Goal: Transaction & Acquisition: Purchase product/service

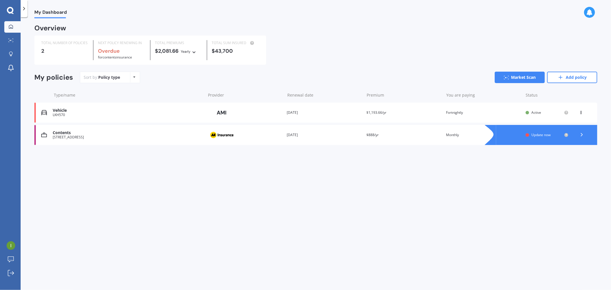
click at [582, 114] on div "View option View policy Delete" at bounding box center [581, 113] width 5 height 6
click at [572, 133] on div "Delete" at bounding box center [568, 134] width 57 height 11
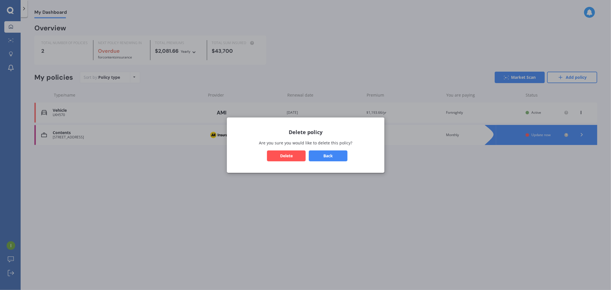
click at [283, 155] on button "Delete" at bounding box center [286, 155] width 39 height 11
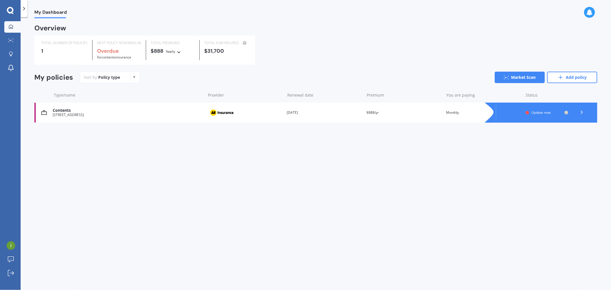
click at [582, 113] on icon at bounding box center [582, 112] width 6 height 6
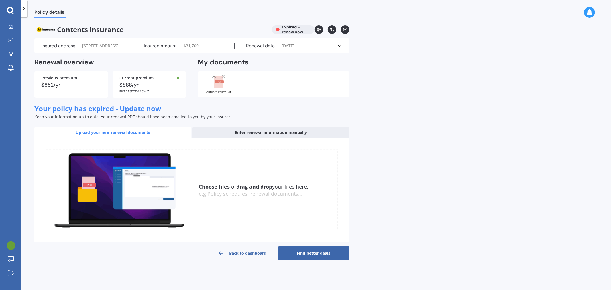
click at [340, 47] on div "Insured address [STREET_ADDRESS] Insured amount $ 31,700 Renewal date [DATE] Se…" at bounding box center [191, 45] width 315 height 15
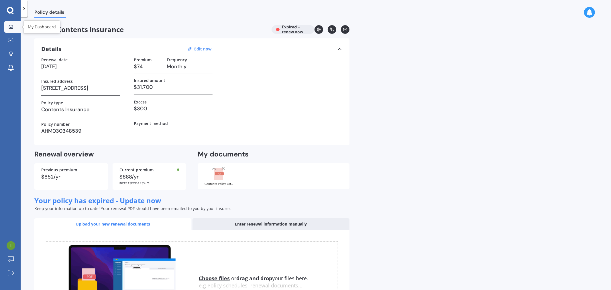
click at [11, 30] on link "My Dashboard" at bounding box center [12, 26] width 16 height 11
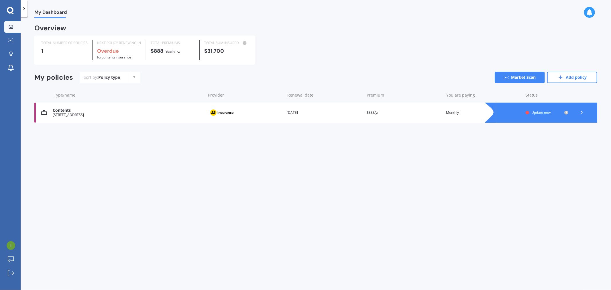
click at [93, 113] on div "[STREET_ADDRESS]" at bounding box center [128, 115] width 150 height 4
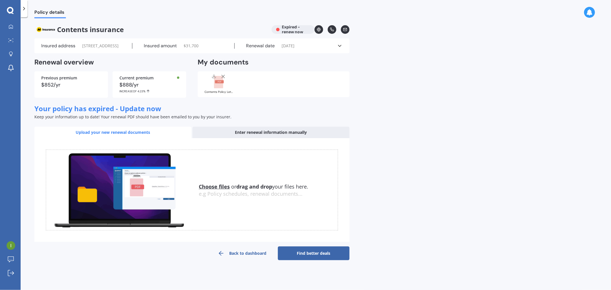
click at [246, 260] on link "Back to dashboard" at bounding box center [242, 253] width 72 height 14
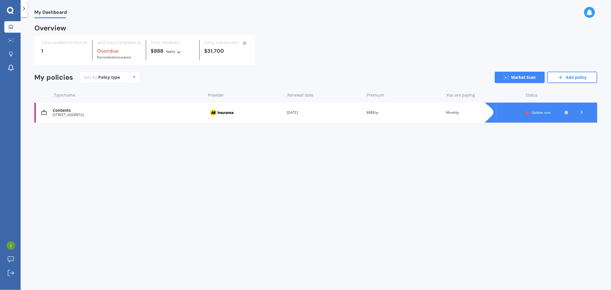
click at [583, 115] on icon at bounding box center [582, 112] width 6 height 6
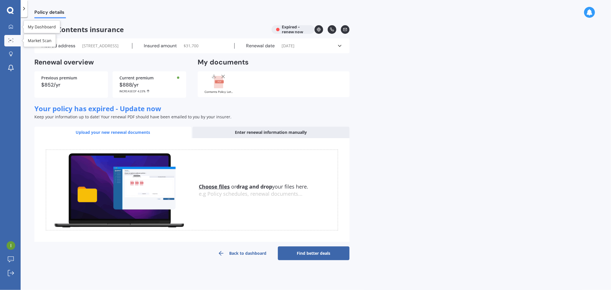
click at [13, 42] on div at bounding box center [11, 40] width 9 height 4
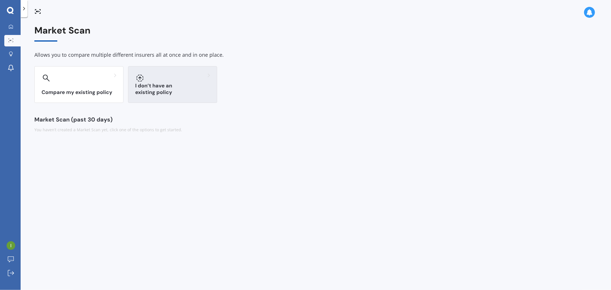
click at [164, 87] on div "I don’t have an existing policy" at bounding box center [172, 84] width 89 height 37
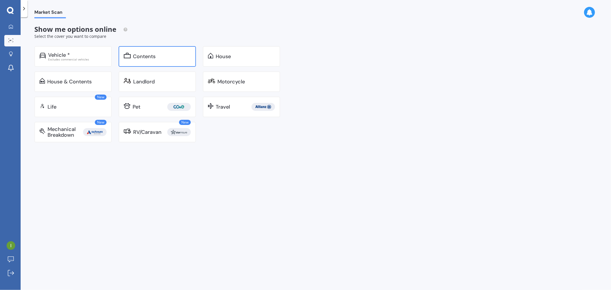
click at [167, 59] on div "Contents" at bounding box center [162, 57] width 58 height 6
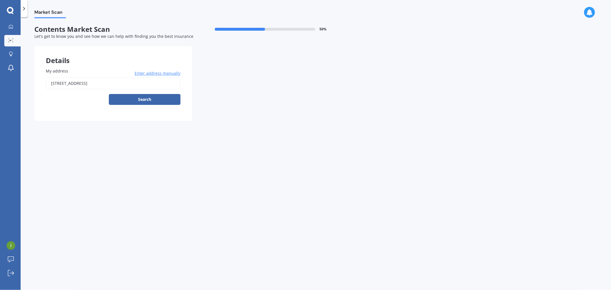
click at [65, 85] on input "[STREET_ADDRESS]" at bounding box center [113, 83] width 135 height 12
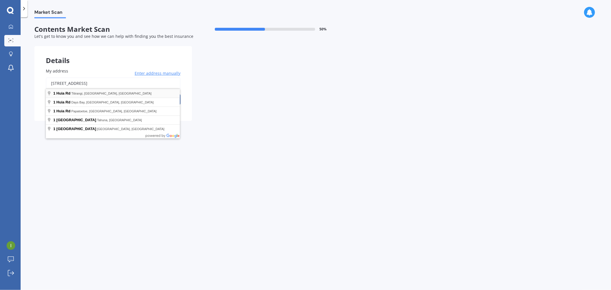
type input "[STREET_ADDRESS]"
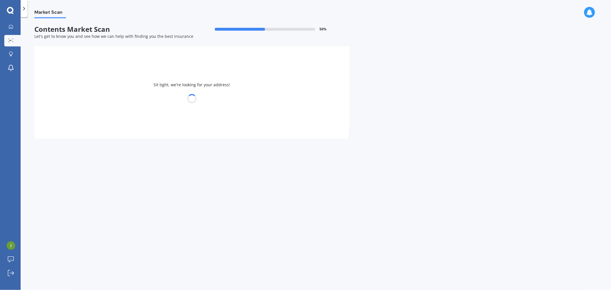
select select "07"
select select "09"
select select "1994"
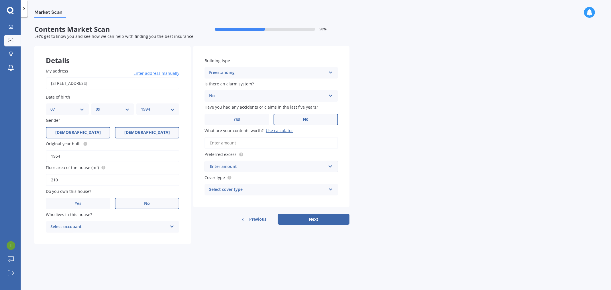
click at [64, 134] on label "[DEMOGRAPHIC_DATA]" at bounding box center [78, 132] width 64 height 11
click at [0, 0] on input "[DEMOGRAPHIC_DATA]" at bounding box center [0, 0] width 0 height 0
click at [82, 108] on select "DD 01 02 03 04 05 06 07 08 09 10 11 12 13 14 15 16 17 18 19 20 21 22 23 24 25 2…" at bounding box center [67, 109] width 34 height 6
select select "08"
click at [50, 106] on select "DD 01 02 03 04 05 06 07 08 09 10 11 12 13 14 15 16 17 18 19 20 21 22 23 24 25 2…" at bounding box center [67, 109] width 34 height 6
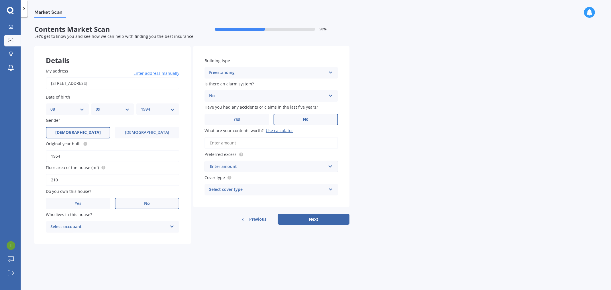
click at [158, 107] on select "YYYY 2009 2008 2007 2006 2005 2004 2003 2002 2001 2000 1999 1998 1997 1996 1995…" at bounding box center [158, 109] width 34 height 6
select select "1992"
click at [141, 106] on select "YYYY 2009 2008 2007 2006 2005 2004 2003 2002 2001 2000 1999 1998 1997 1996 1995…" at bounding box center [158, 109] width 34 height 6
click at [80, 212] on span "Who lives in this house?" at bounding box center [69, 214] width 46 height 5
click at [77, 204] on label "Yes" at bounding box center [78, 203] width 64 height 11
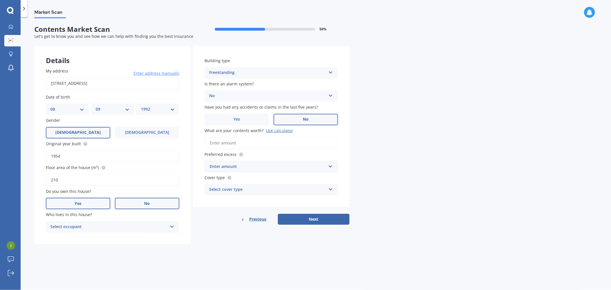
click at [0, 0] on input "Yes" at bounding box center [0, 0] width 0 height 0
click at [81, 227] on div "Select occupant" at bounding box center [108, 226] width 117 height 7
click at [76, 236] on div "Owner" at bounding box center [112, 238] width 133 height 10
click at [78, 247] on div "Select type" at bounding box center [108, 250] width 117 height 7
click at [78, 260] on div "Permanent" at bounding box center [112, 261] width 133 height 10
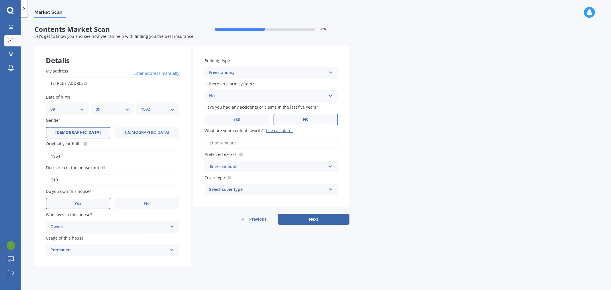
click at [225, 91] on div "No Yes, monitored Yes, not monitored No" at bounding box center [272, 95] width 134 height 11
click at [226, 116] on span "Yes, not monitored" at bounding box center [228, 117] width 38 height 5
click at [305, 119] on span "No" at bounding box center [306, 119] width 6 height 5
click at [0, 0] on input "No" at bounding box center [0, 0] width 0 height 0
click at [219, 145] on input "What are your contents worth? Use calculator" at bounding box center [272, 143] width 134 height 12
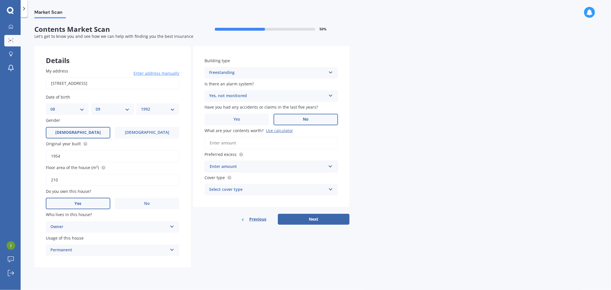
click at [219, 145] on input "What are your contents worth? Use calculator" at bounding box center [272, 143] width 134 height 12
click at [285, 131] on div "Use calculator" at bounding box center [279, 130] width 27 height 5
click at [285, 137] on input "What are your contents worth? Use calculator" at bounding box center [272, 143] width 134 height 12
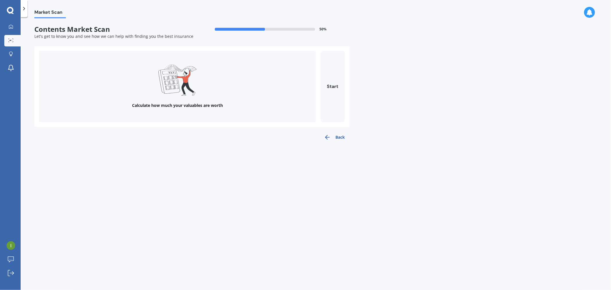
click at [213, 103] on div "Calculate how much your valuables are worth" at bounding box center [177, 106] width 91 height 6
click at [339, 94] on button "Start" at bounding box center [333, 87] width 24 height 72
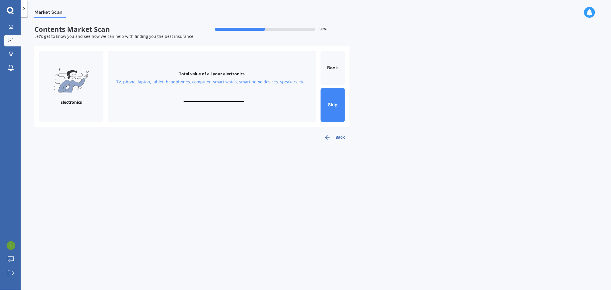
click at [78, 101] on div "Electronics" at bounding box center [70, 102] width 21 height 6
click at [187, 72] on div "Total value of all your electronics" at bounding box center [212, 74] width 66 height 6
click at [191, 107] on div "Total value of all your electronics TV, phone, laptop, tablet, headphones, comp…" at bounding box center [212, 87] width 208 height 72
click at [194, 96] on div "Total value of all your electronics TV, phone, laptop, tablet, headphones, comp…" at bounding box center [212, 87] width 208 height 72
click at [199, 98] on input "text" at bounding box center [214, 98] width 60 height 5
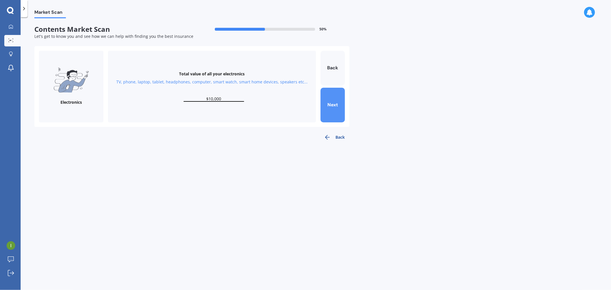
type input "$10,000"
click at [335, 106] on button "Next" at bounding box center [333, 105] width 24 height 35
click at [190, 97] on input "text" at bounding box center [214, 98] width 60 height 5
type input "$10,000"
click at [334, 105] on button "Next" at bounding box center [333, 105] width 24 height 35
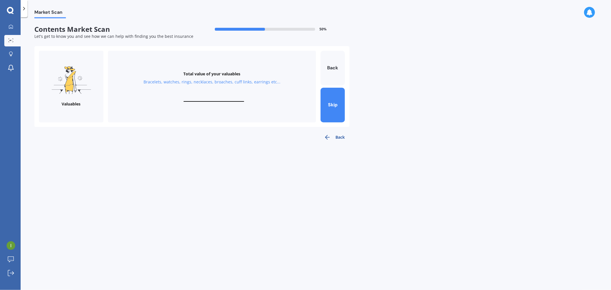
click at [194, 95] on div "Total value of your valuables Bracelets, watches, rings, necklaces, broaches, c…" at bounding box center [212, 87] width 208 height 72
click at [203, 98] on input "text" at bounding box center [214, 98] width 60 height 5
type input "$1"
type input "$5,000"
click at [325, 105] on button "Next" at bounding box center [333, 105] width 24 height 35
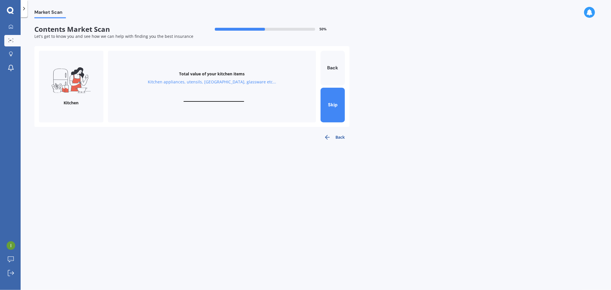
click at [203, 97] on input "text" at bounding box center [214, 98] width 60 height 5
type input "$5,000"
click at [327, 99] on button "Next" at bounding box center [333, 105] width 24 height 35
click at [196, 101] on input "text" at bounding box center [214, 98] width 60 height 5
type input "$5,000"
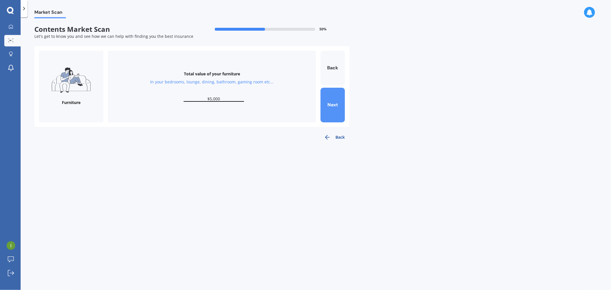
click at [336, 109] on button "Next" at bounding box center [333, 105] width 24 height 35
click at [204, 95] on div "Total value of your whiteware Washing machine, dryer, dehumidifier, stove, frid…" at bounding box center [212, 87] width 208 height 72
click at [205, 97] on input "text" at bounding box center [214, 98] width 60 height 5
click at [330, 75] on button "Back" at bounding box center [333, 68] width 24 height 35
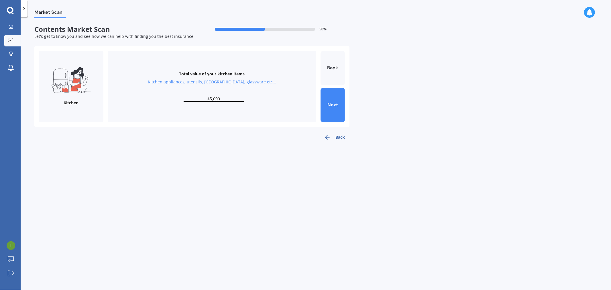
click at [225, 99] on input "$5,000" at bounding box center [214, 98] width 60 height 5
click at [334, 109] on button "Next" at bounding box center [333, 105] width 24 height 35
click at [224, 98] on input "$5,000" at bounding box center [214, 98] width 60 height 5
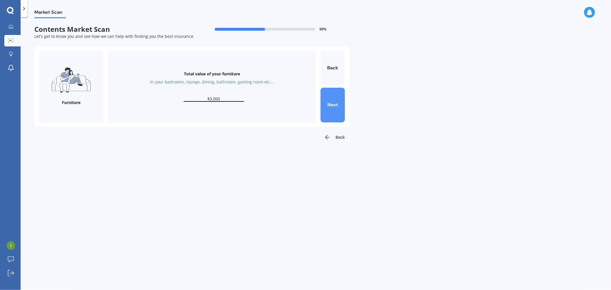
click at [333, 112] on button "Next" at bounding box center [333, 105] width 24 height 35
type input "$2,000"
click at [333, 112] on button "Next" at bounding box center [333, 105] width 24 height 35
click at [207, 98] on input "text" at bounding box center [214, 98] width 60 height 5
drag, startPoint x: 228, startPoint y: 101, endPoint x: 202, endPoint y: 101, distance: 26.4
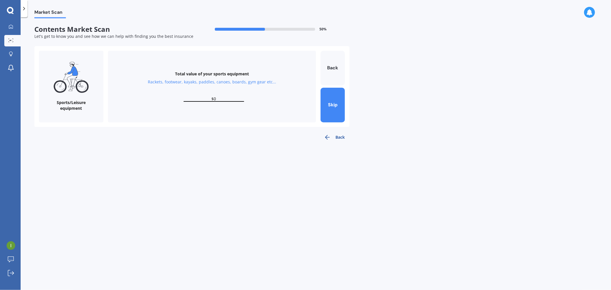
click at [202, 101] on input "$0" at bounding box center [214, 98] width 60 height 5
type input "$1,000"
click at [330, 109] on button "Next" at bounding box center [333, 105] width 24 height 35
click at [230, 101] on input "text" at bounding box center [214, 98] width 60 height 5
click at [330, 67] on button "Back" at bounding box center [333, 68] width 24 height 35
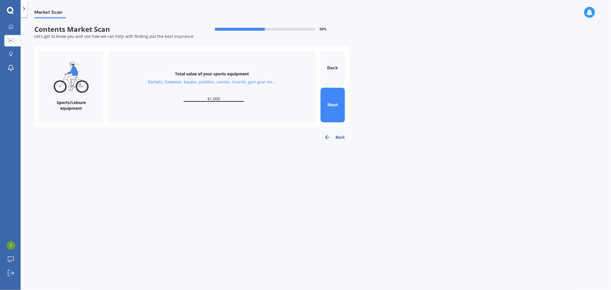
click at [330, 67] on button "Back" at bounding box center [333, 68] width 24 height 35
click at [330, 69] on button "Back" at bounding box center [333, 68] width 24 height 35
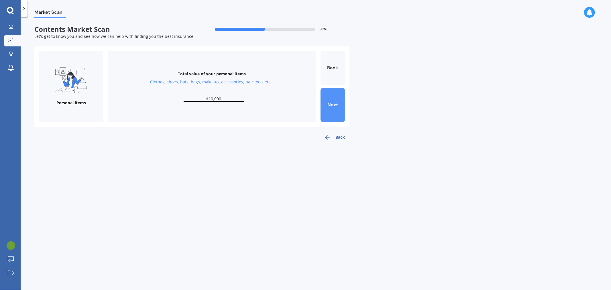
click at [341, 119] on button "Next" at bounding box center [333, 105] width 24 height 35
click at [221, 101] on input "$5,000" at bounding box center [214, 98] width 60 height 5
click at [236, 101] on input "$5,000" at bounding box center [214, 98] width 60 height 5
click at [321, 105] on button "Skip" at bounding box center [333, 105] width 24 height 35
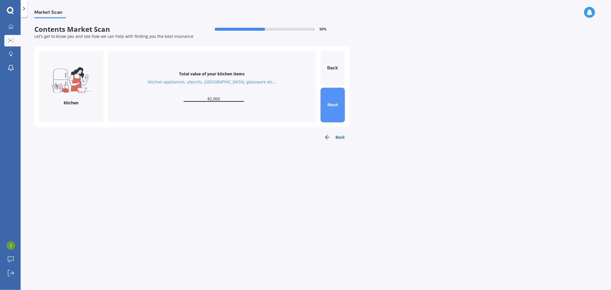
click at [321, 105] on button "Next" at bounding box center [333, 105] width 24 height 35
type input "$4,800"
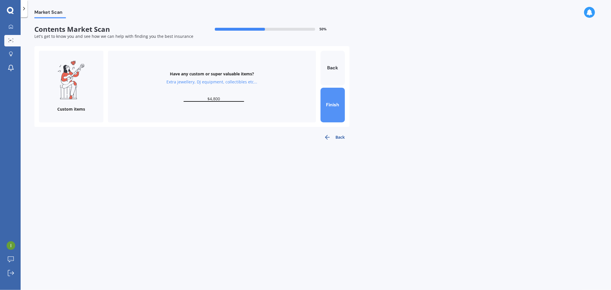
click at [321, 105] on button "Finish" at bounding box center [333, 105] width 24 height 35
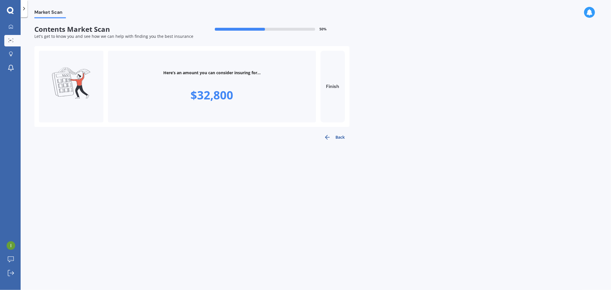
click at [327, 109] on button "Finish" at bounding box center [333, 87] width 24 height 72
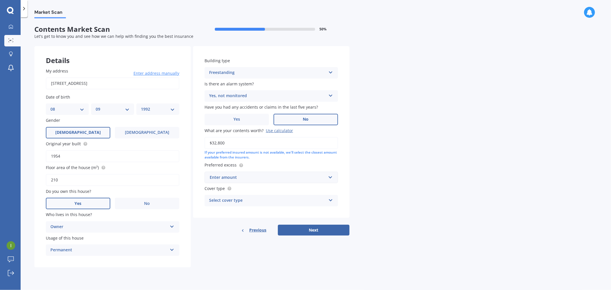
click at [221, 142] on input "$32,800" at bounding box center [272, 143] width 134 height 12
type input "$35,000"
click at [234, 181] on input "text" at bounding box center [269, 177] width 128 height 11
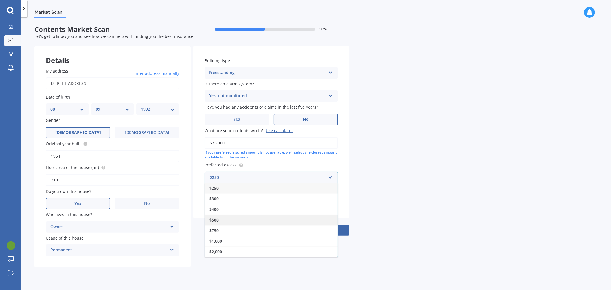
click at [213, 219] on span "$500" at bounding box center [213, 219] width 9 height 5
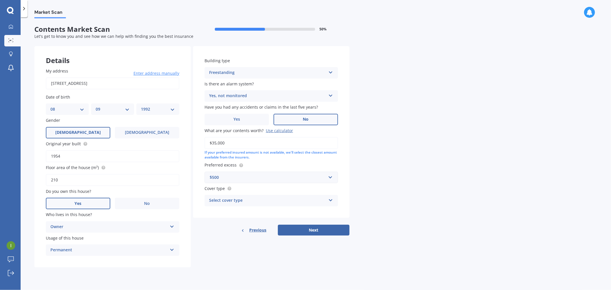
click at [225, 201] on div "Select cover type" at bounding box center [267, 200] width 117 height 7
click at [219, 209] on div "High" at bounding box center [271, 212] width 133 height 10
click at [296, 225] on button "Next" at bounding box center [314, 230] width 72 height 11
select select "08"
select select "09"
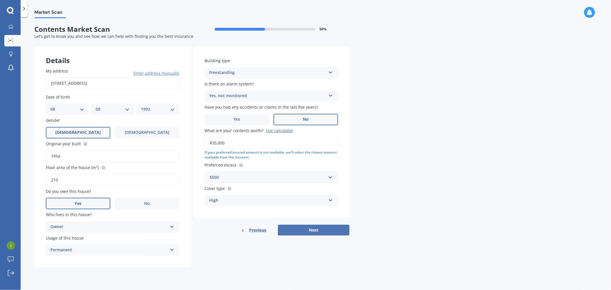
select select "1992"
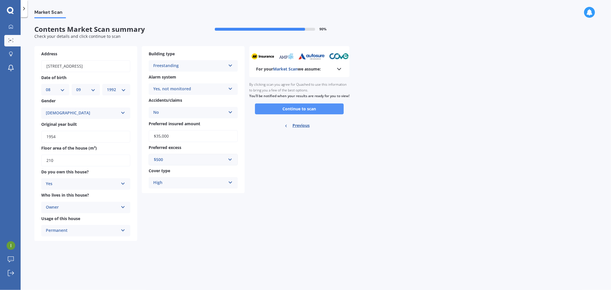
click at [309, 114] on button "Continue to scan" at bounding box center [299, 108] width 89 height 11
